Goal: Task Accomplishment & Management: Use online tool/utility

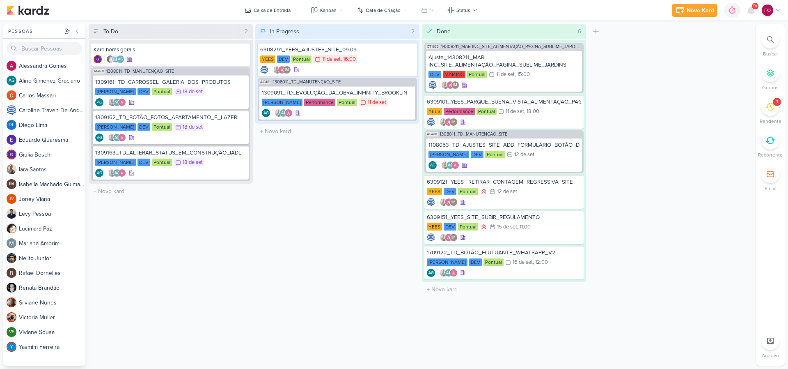
click at [782, 105] on li "1 [GEOGRAPHIC_DATA]" at bounding box center [770, 111] width 29 height 27
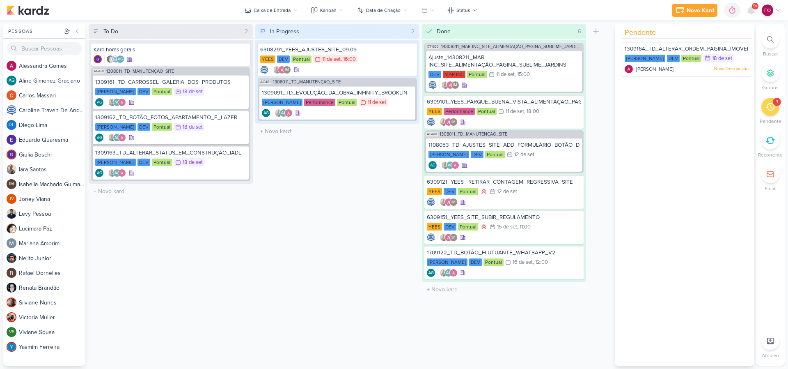
click at [774, 104] on div "1" at bounding box center [777, 102] width 8 height 8
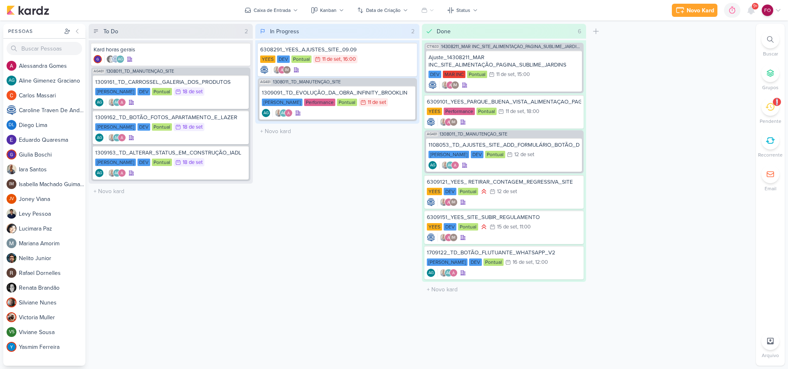
click at [774, 104] on div "1" at bounding box center [777, 102] width 8 height 8
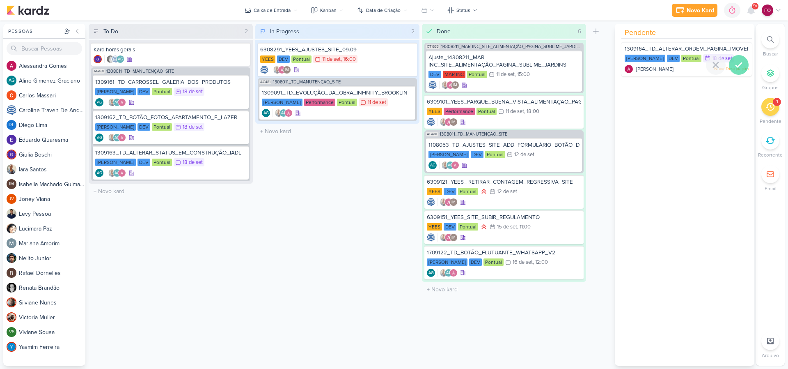
click at [736, 64] on icon at bounding box center [739, 65] width 6 height 4
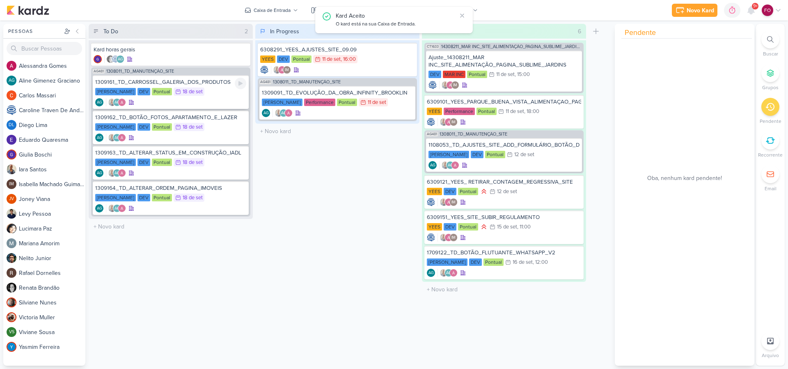
click at [227, 89] on div "[PERSON_NAME] DEV Pontual 18/9 [DATE]" at bounding box center [170, 91] width 151 height 9
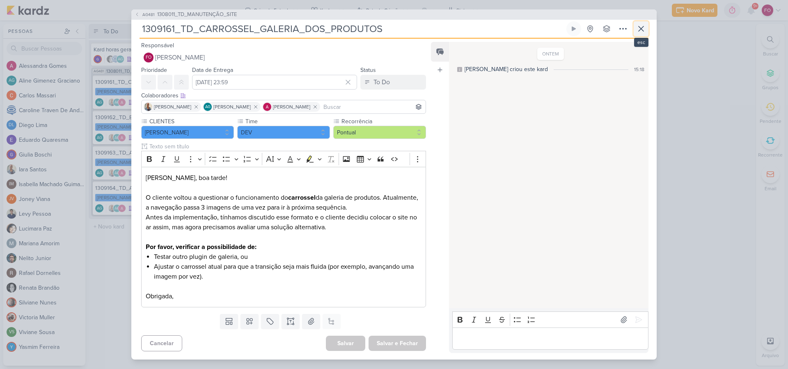
click at [644, 25] on icon at bounding box center [641, 29] width 10 height 10
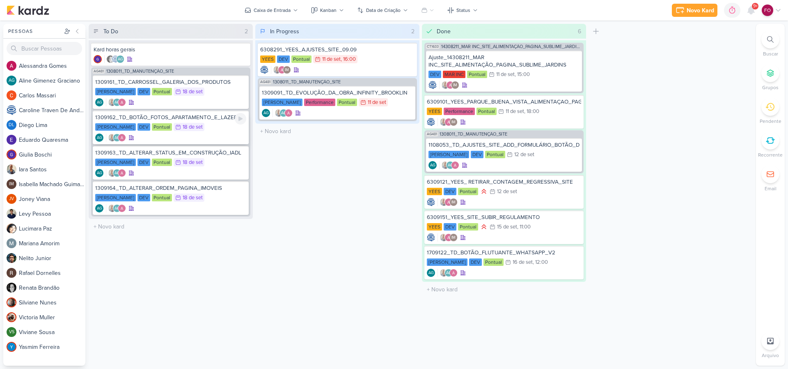
click at [206, 122] on div "1309162_TD_BOTÃO_FOTOS_APARTAMENTO_E_LAZER [PERSON_NAME] DEV Pontual 18/9 [DATE…" at bounding box center [171, 127] width 156 height 34
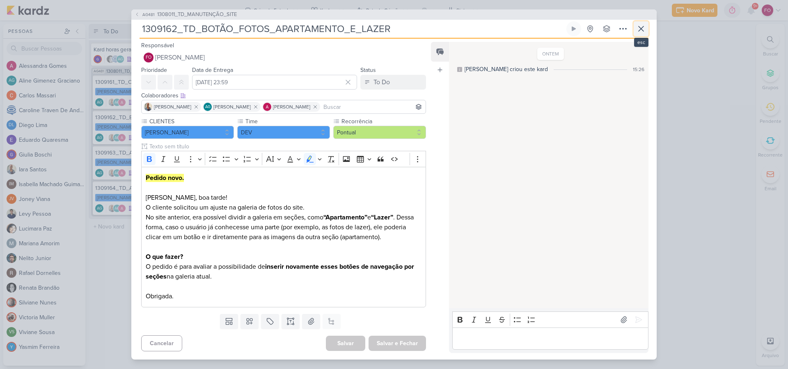
click at [637, 26] on icon at bounding box center [641, 29] width 10 height 10
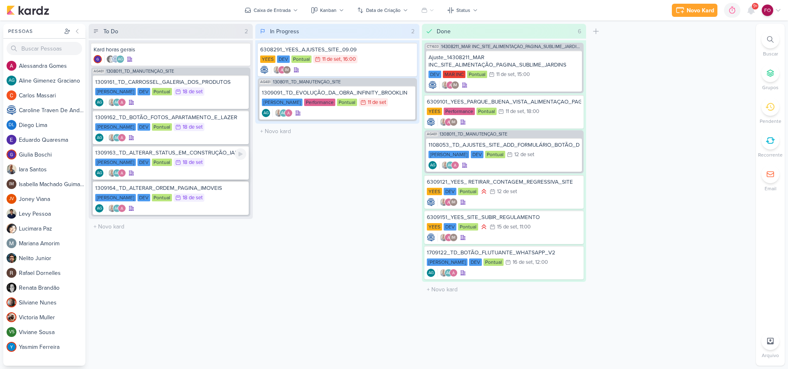
click at [209, 164] on div "[PERSON_NAME] DEV Pontual 18/9 [DATE]" at bounding box center [170, 162] width 151 height 9
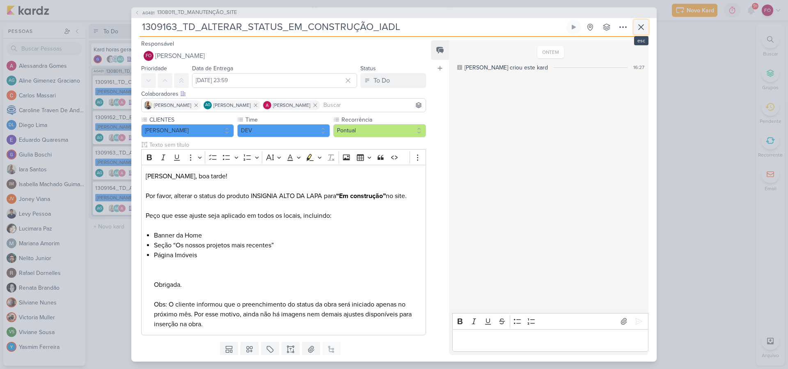
click at [643, 27] on icon at bounding box center [641, 27] width 10 height 10
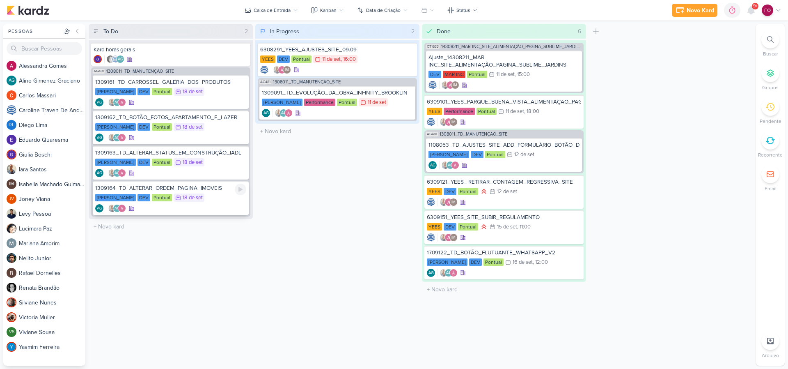
click at [216, 198] on div "[PERSON_NAME] DEV Pontual 18/9 [DATE]" at bounding box center [170, 197] width 151 height 9
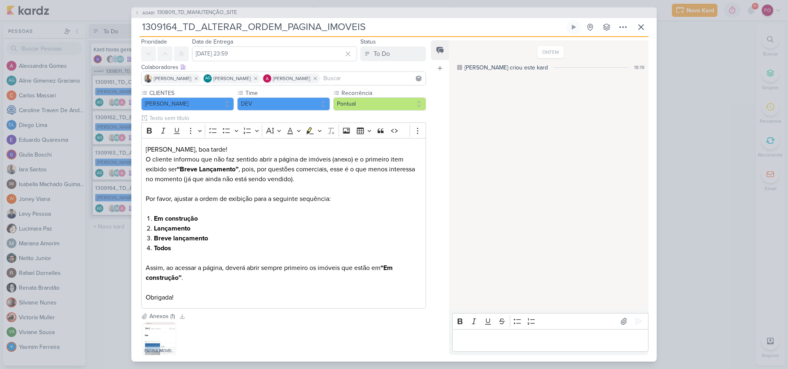
scroll to position [32, 0]
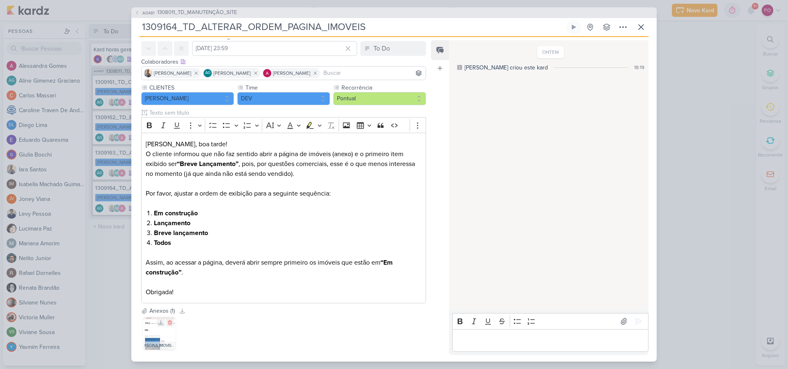
click at [153, 332] on img at bounding box center [159, 332] width 33 height 33
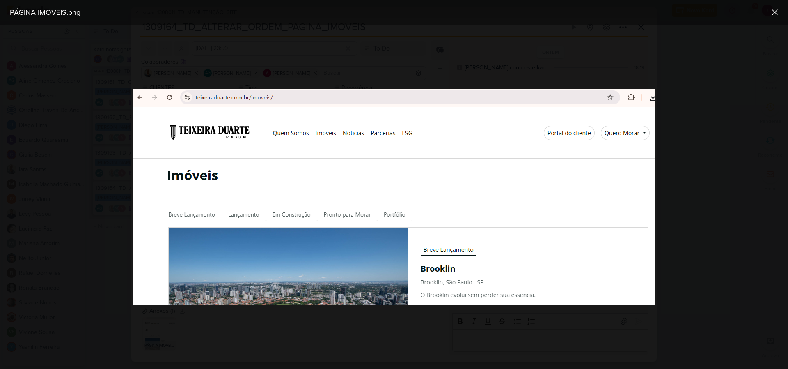
click at [686, 133] on div at bounding box center [394, 197] width 788 height 344
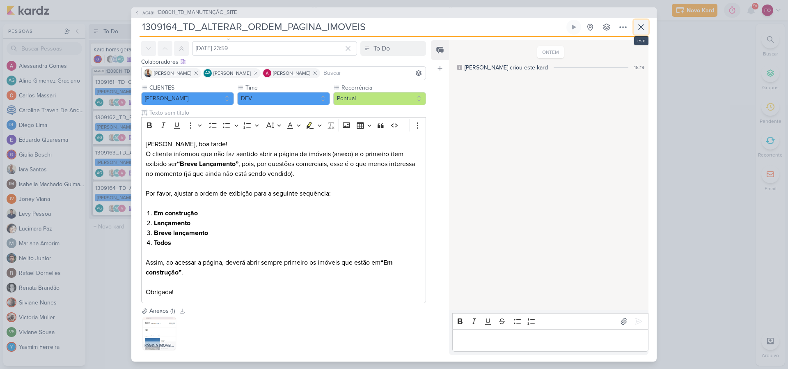
click at [639, 24] on icon at bounding box center [641, 27] width 10 height 10
